Goal: Information Seeking & Learning: Find specific page/section

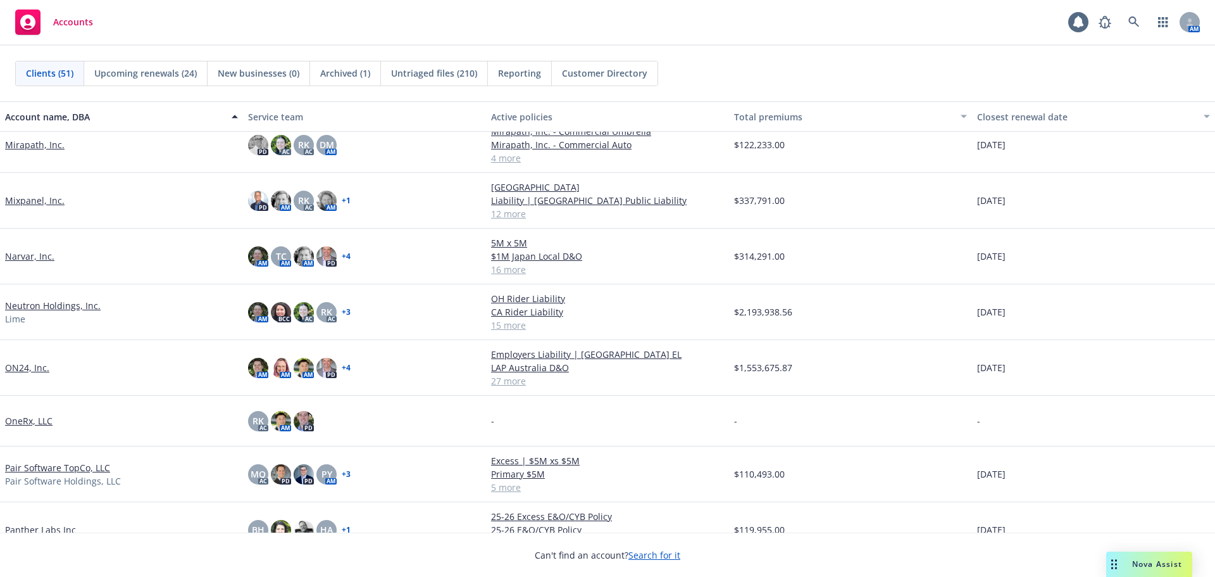
scroll to position [1278, 0]
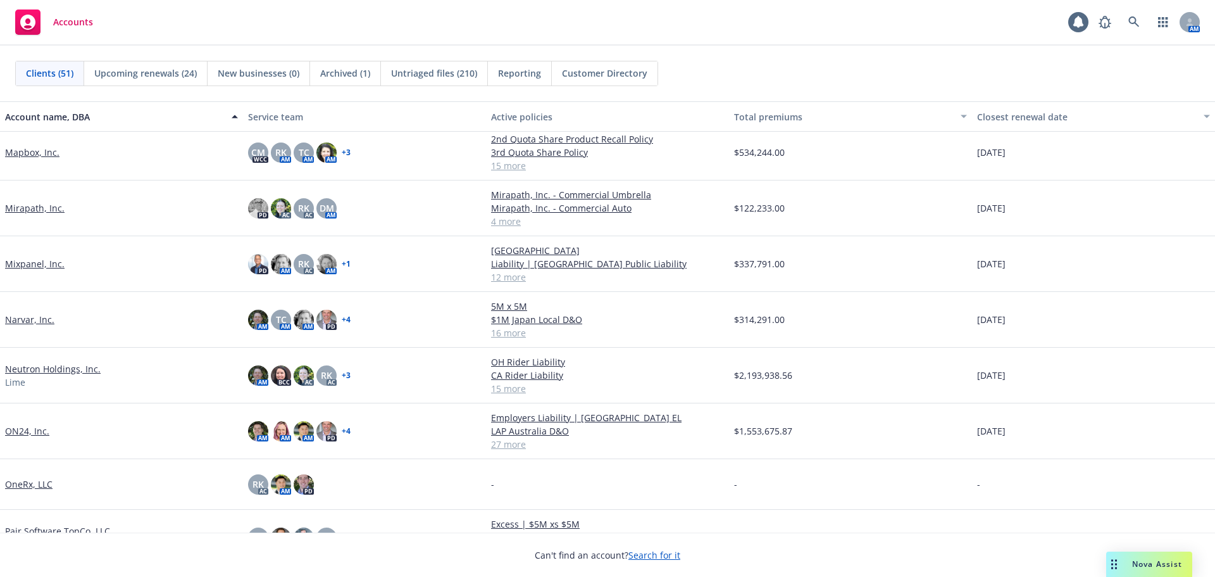
click at [32, 156] on link "Mapbox, Inc." at bounding box center [32, 152] width 54 height 13
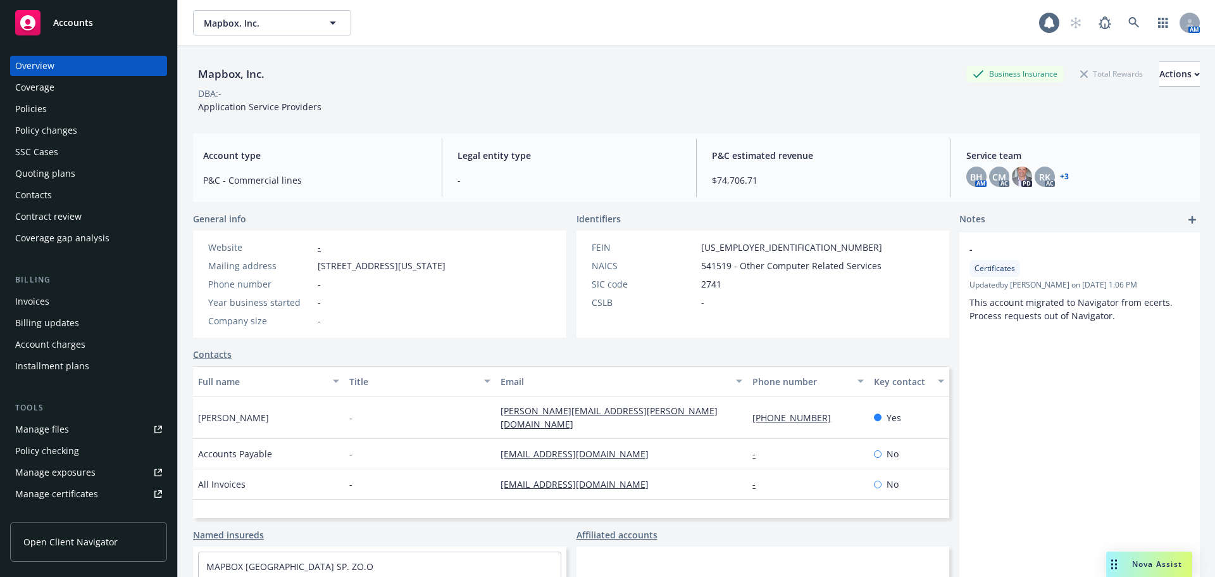
click at [54, 113] on div "Policies" at bounding box center [88, 109] width 147 height 20
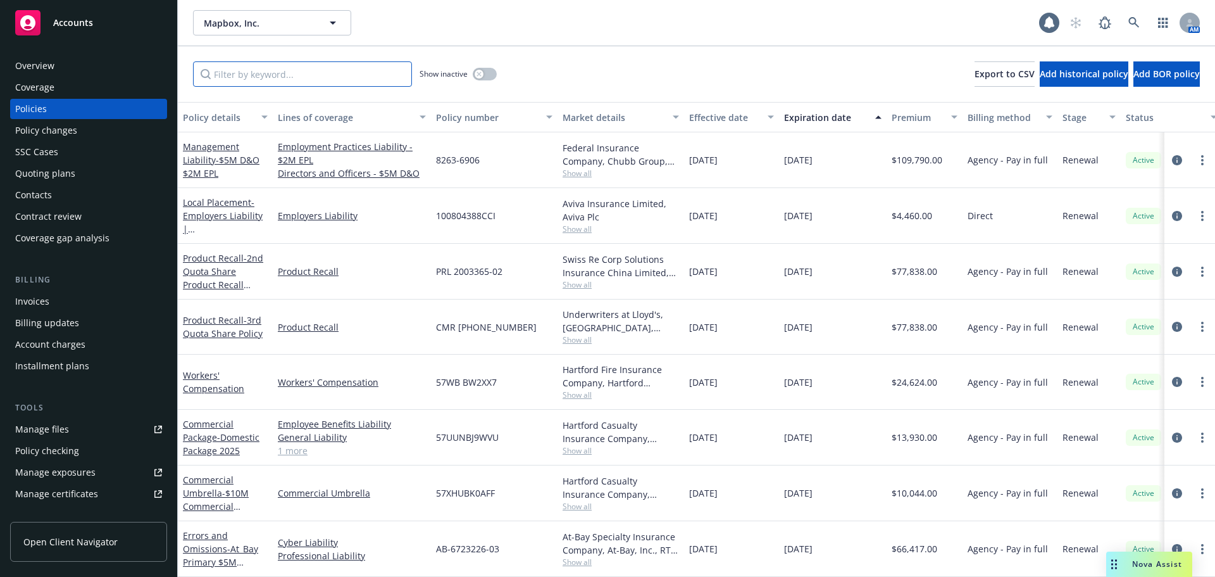
click at [332, 72] on input "Filter by keyword..." at bounding box center [302, 73] width 219 height 25
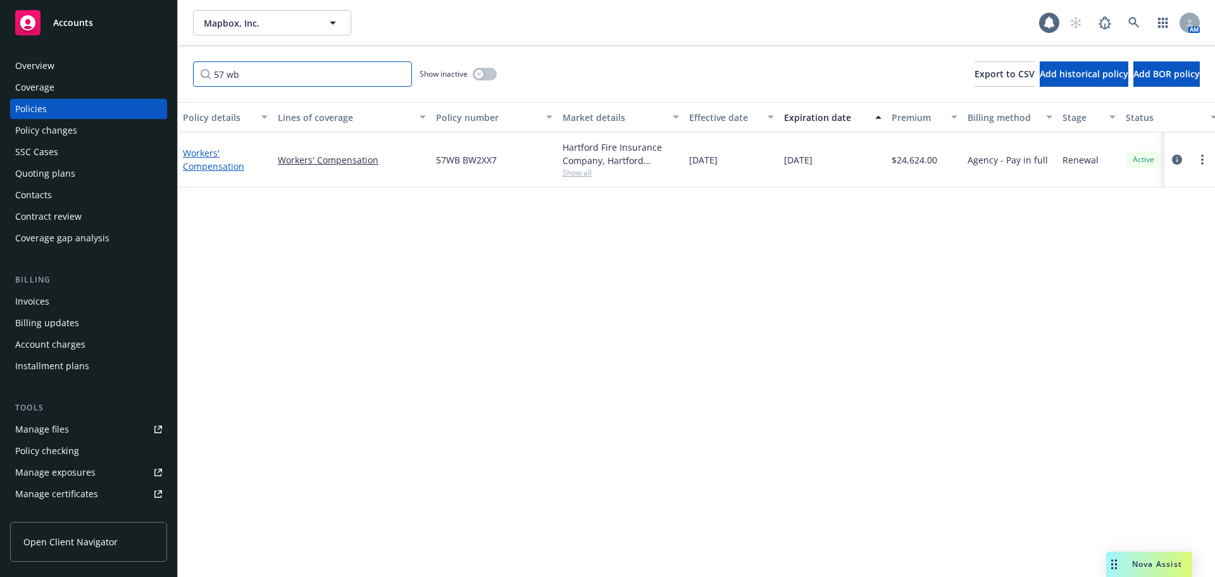
type input "57 wb"
click at [204, 168] on link "Workers' Compensation" at bounding box center [213, 159] width 61 height 25
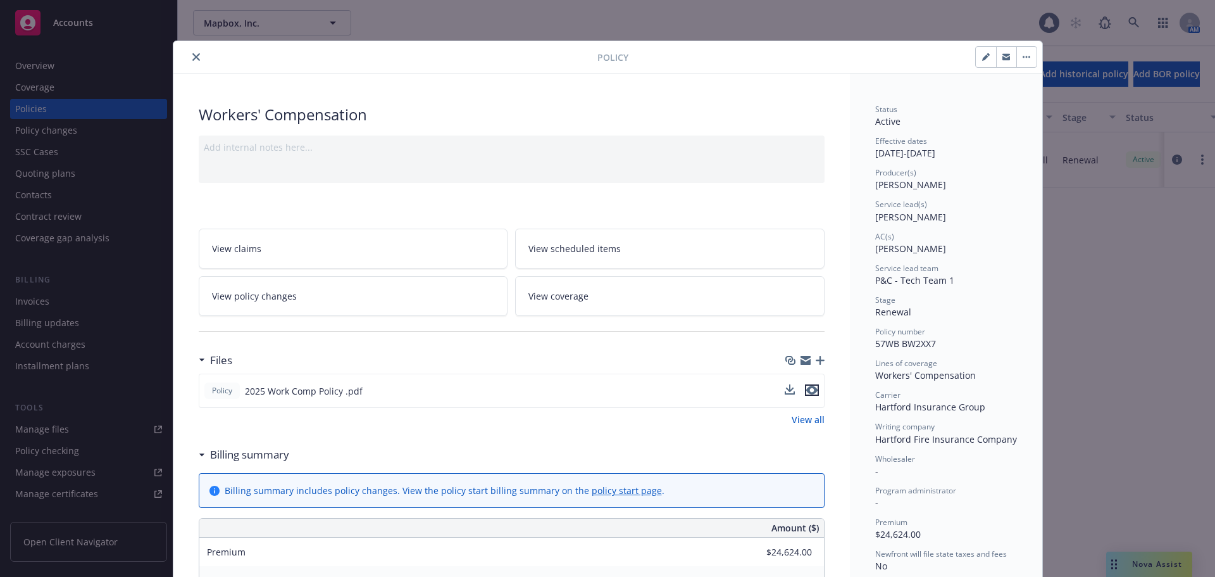
click at [807, 389] on icon "preview file" at bounding box center [812, 390] width 11 height 9
click at [192, 57] on icon "close" at bounding box center [196, 57] width 8 height 8
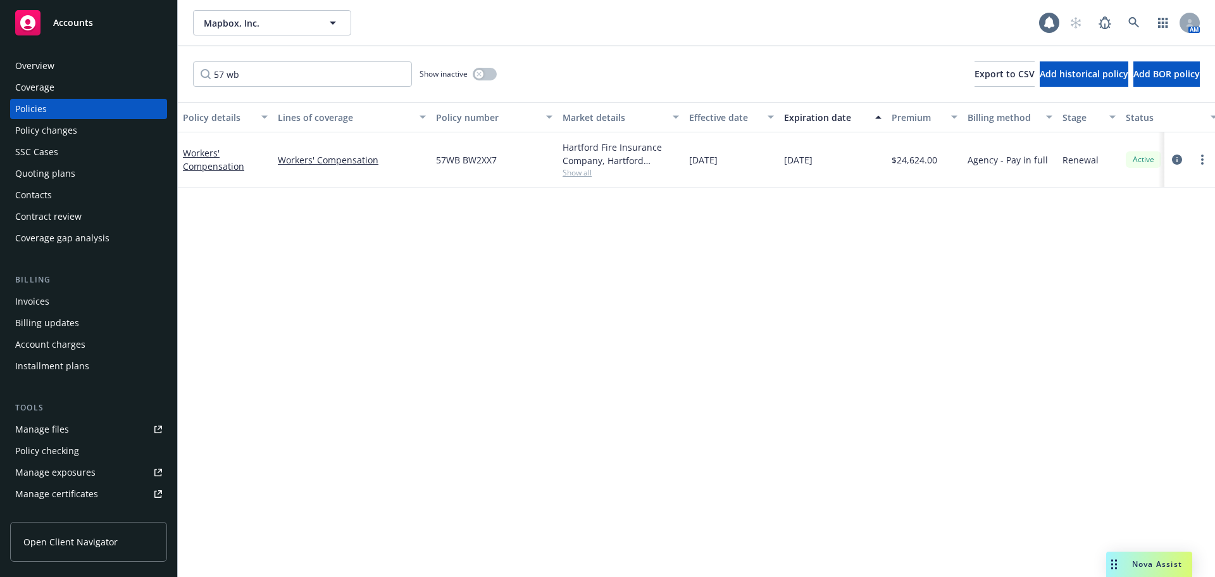
click at [149, 33] on div "Accounts" at bounding box center [88, 22] width 147 height 25
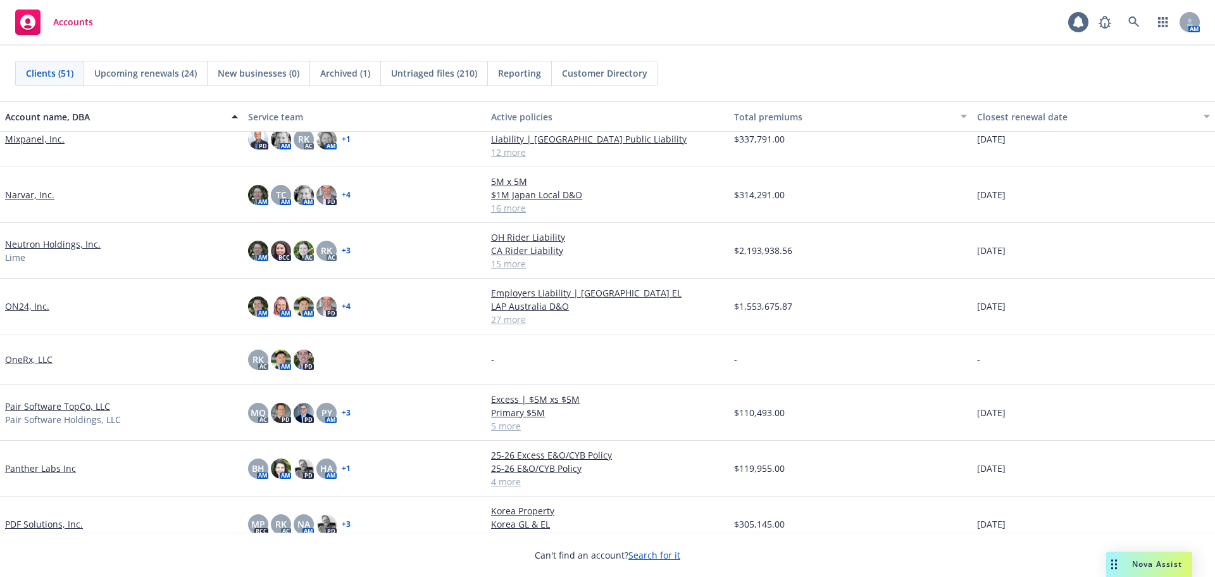
scroll to position [950, 0]
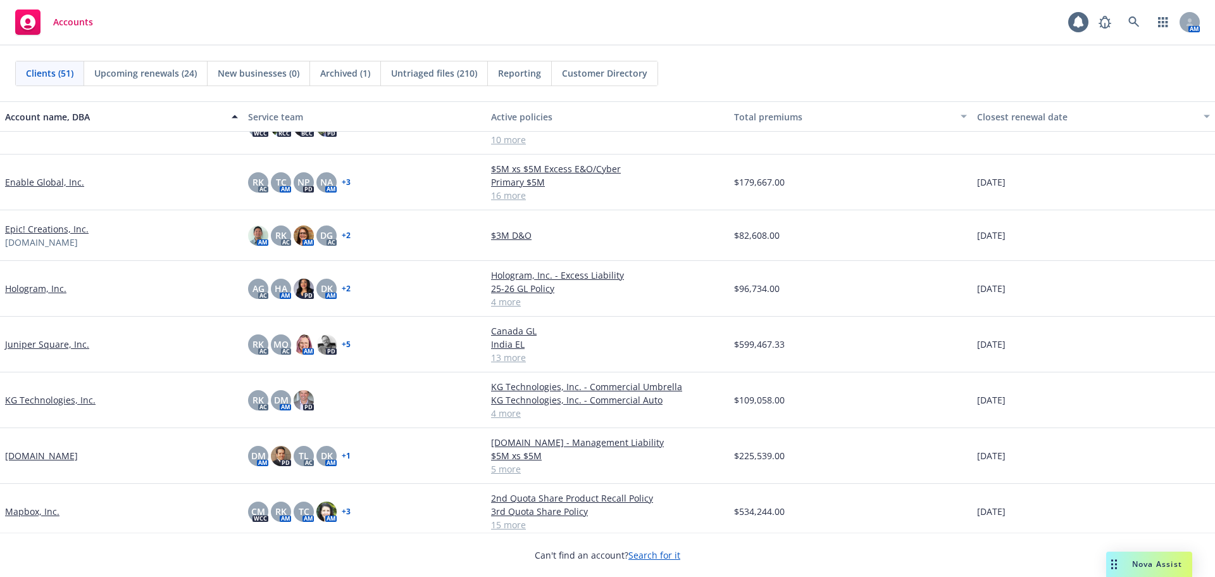
click at [44, 513] on link "Mapbox, Inc." at bounding box center [32, 511] width 54 height 13
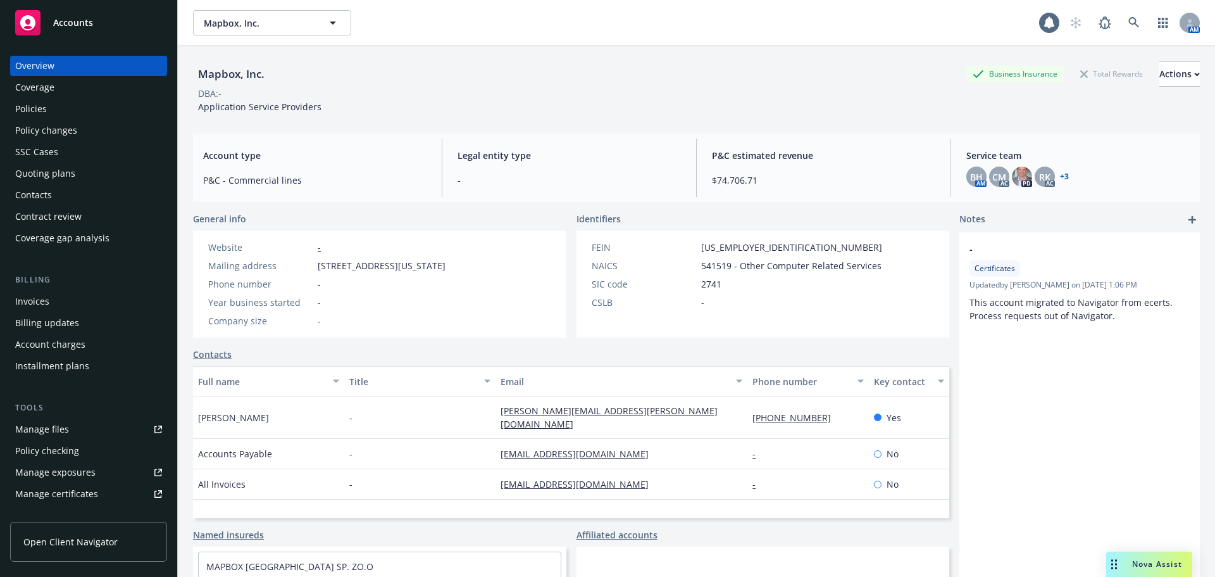
click at [72, 115] on div "Policies" at bounding box center [88, 109] width 147 height 20
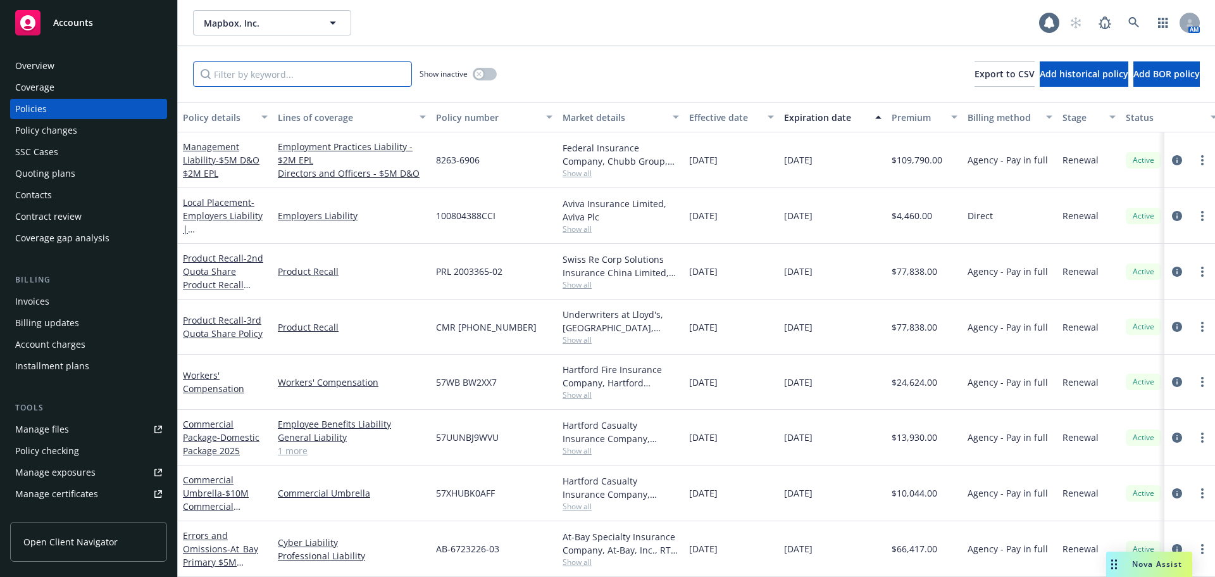
click at [245, 80] on input "Filter by keyword..." at bounding box center [302, 73] width 219 height 25
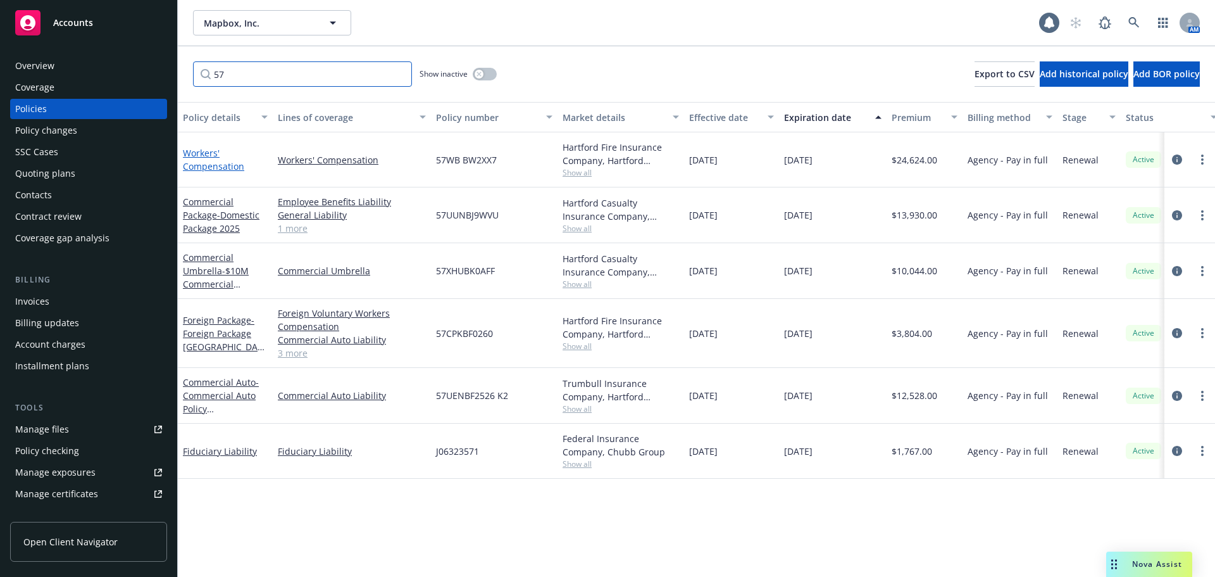
type input "57"
click at [229, 170] on link "Workers' Compensation" at bounding box center [213, 159] width 61 height 25
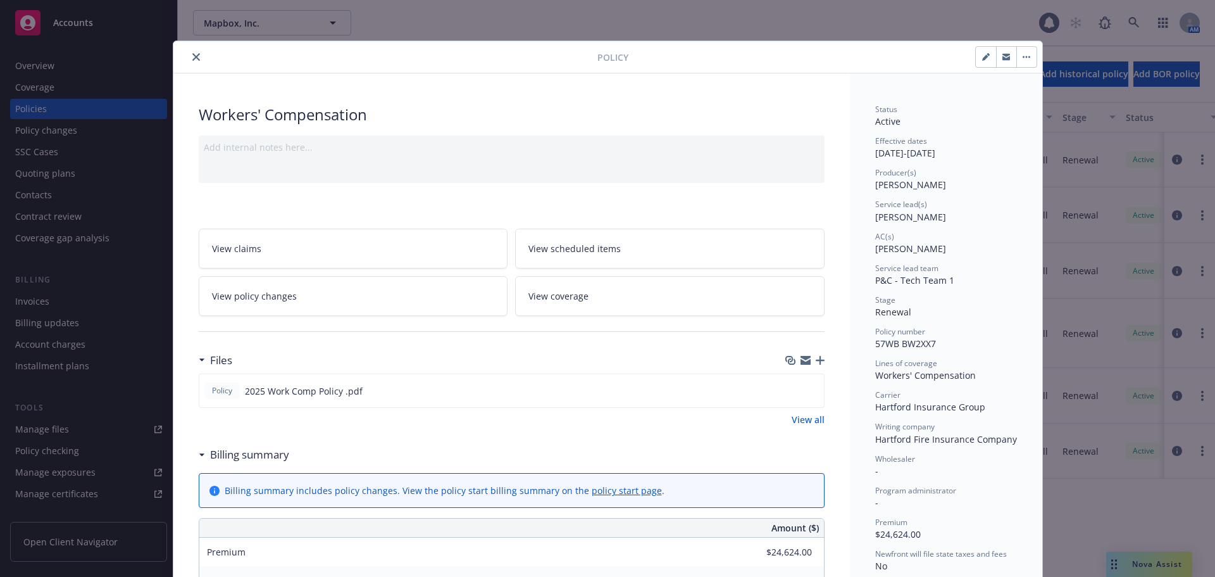
scroll to position [38, 0]
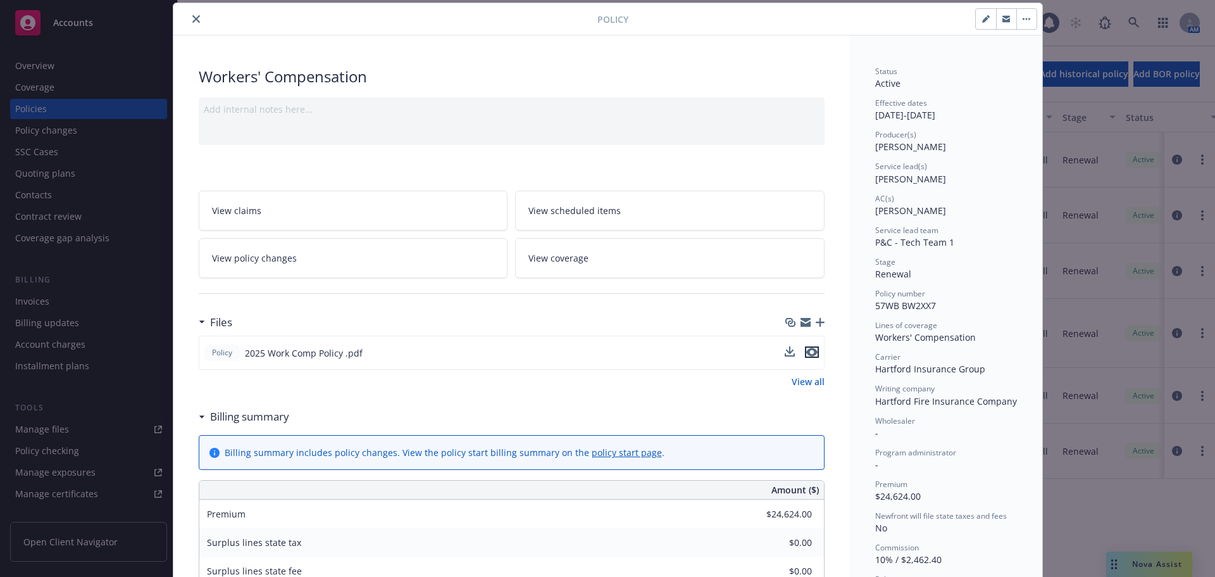
click at [807, 353] on icon "preview file" at bounding box center [812, 352] width 11 height 9
